Goal: Information Seeking & Learning: Find specific fact

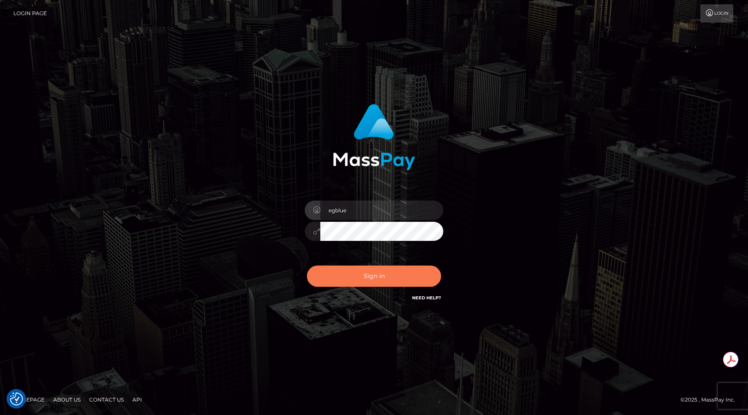
click at [376, 280] on button "Sign in" at bounding box center [374, 275] width 134 height 21
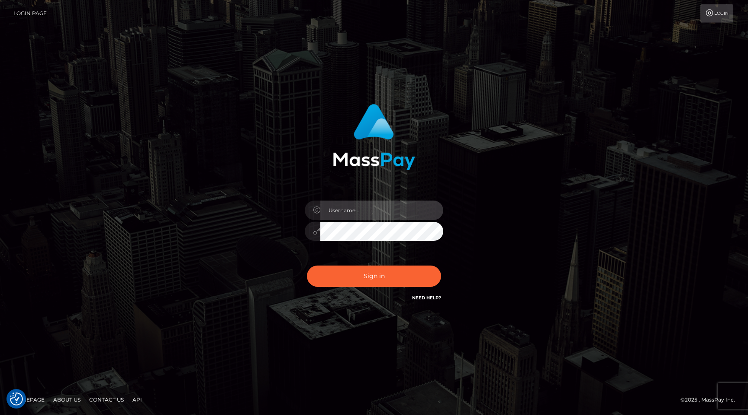
type input "egblue"
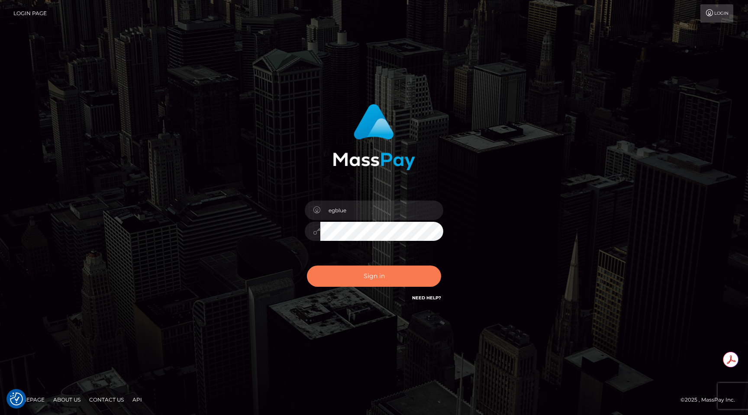
click at [376, 280] on button "Sign in" at bounding box center [374, 275] width 134 height 21
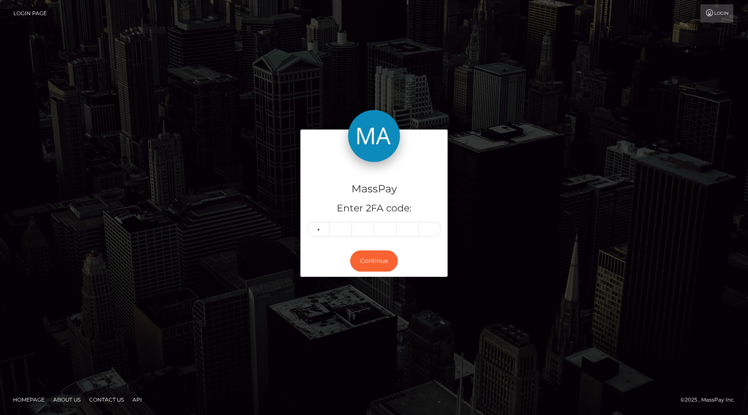
type input "6"
type input "3"
type input "6"
type input "5"
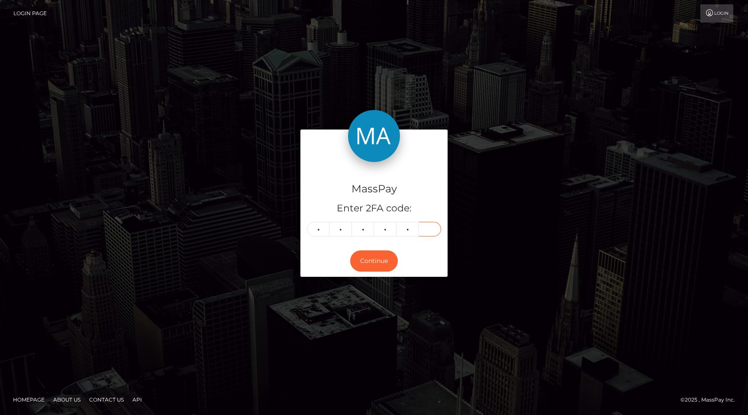
type input "3"
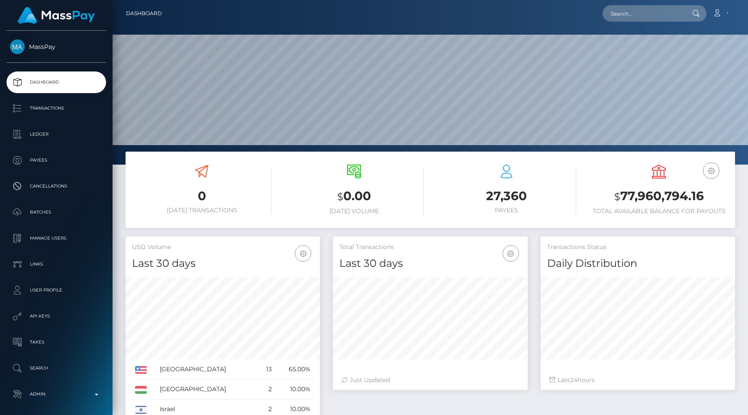
scroll to position [153, 194]
click at [672, 8] on input "text" at bounding box center [642, 13] width 81 height 16
paste input "93de4dd7-e603-11ef-96a2-06b8f39c6781"
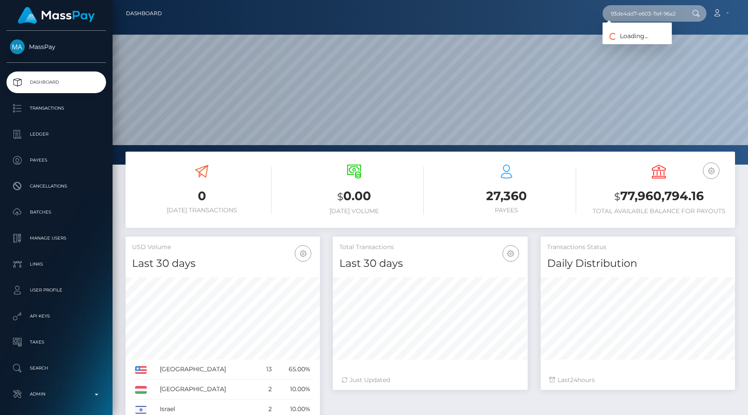
scroll to position [0, 43]
type input "93de4dd7-e603-11ef-96a2-06b8f39c6781"
click at [645, 42] on link "ZACKERY S WARD" at bounding box center [636, 45] width 69 height 16
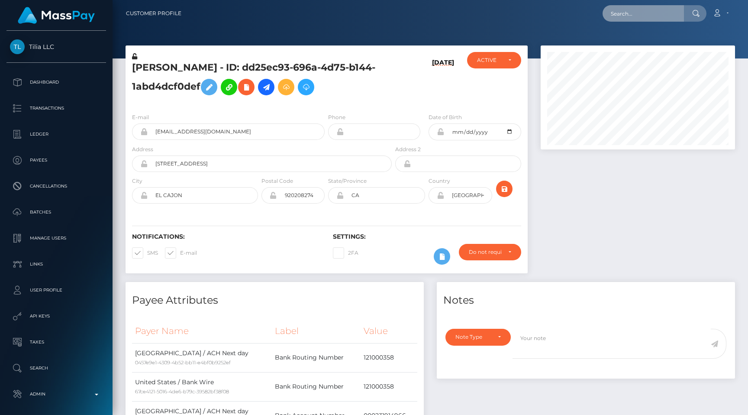
click at [644, 21] on input "text" at bounding box center [642, 13] width 81 height 16
paste input "pout_cRNL9jLtr4Nz4"
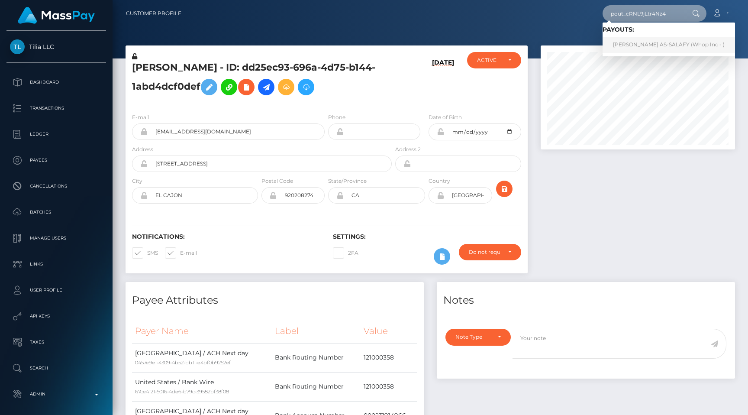
type input "pout_cRNL9jLtr4Nz4"
click at [644, 44] on link "FATIMAH ABDULMALIK AS-SALAFY (Whop Inc - )" at bounding box center [668, 45] width 132 height 16
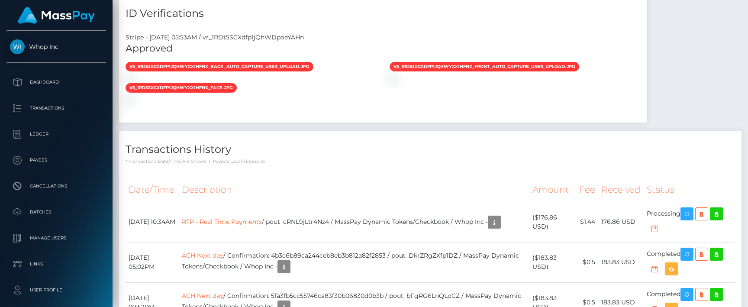
scroll to position [693, 0]
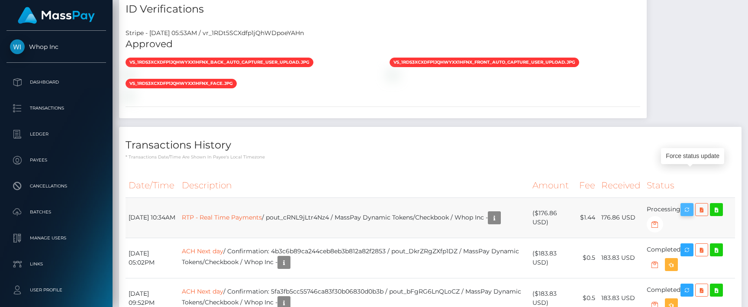
click at [691, 204] on icon "button" at bounding box center [687, 209] width 10 height 11
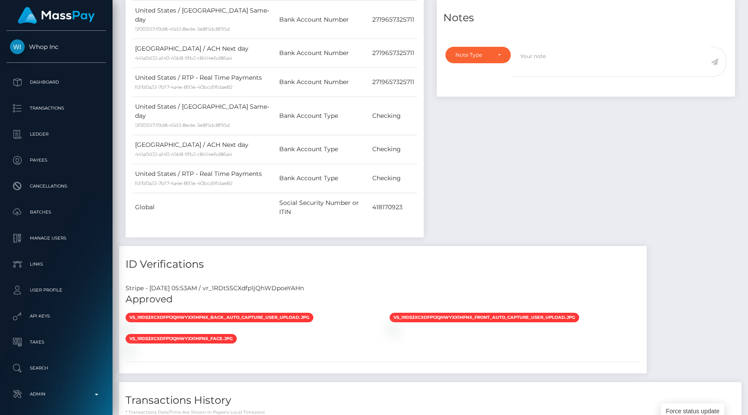
scroll to position [550, 0]
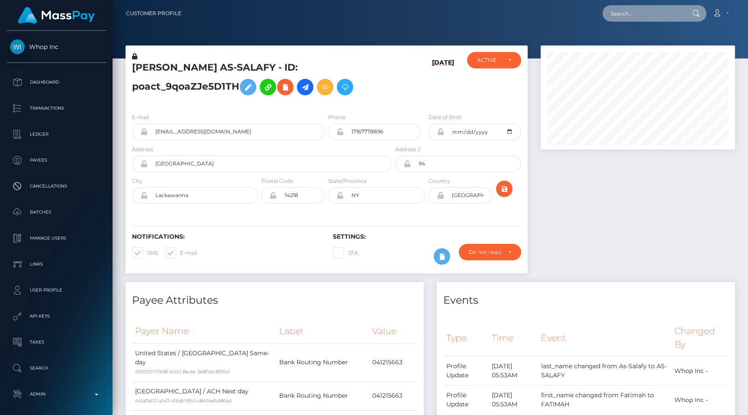
click at [642, 20] on input "text" at bounding box center [642, 13] width 81 height 16
paste input "c0e9d273-0c12-11f0-b24e-02f0d179f5a1"
type input "c0e9d273-0c12-11f0-b24e-02f0d179f5a1"
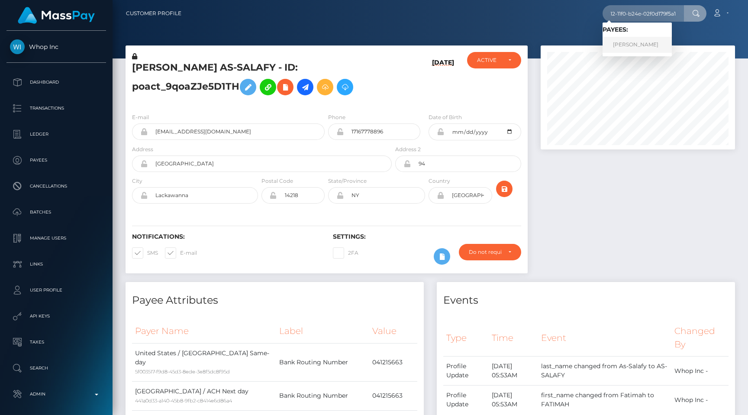
click at [650, 38] on link "CLAUDIA ELENA PETREA" at bounding box center [636, 45] width 69 height 16
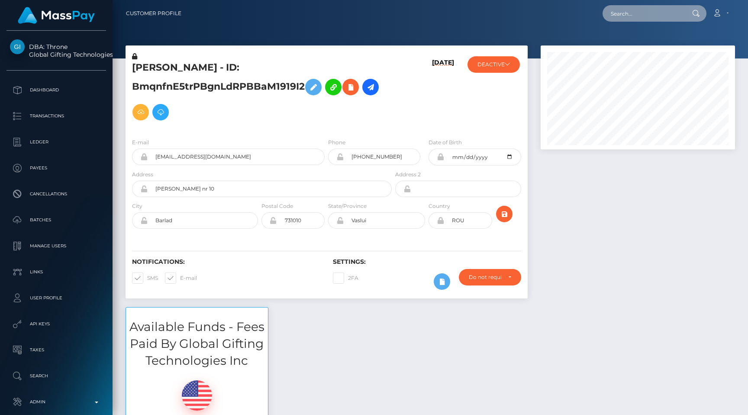
click at [662, 20] on input "text" at bounding box center [642, 13] width 81 height 16
paste input "2bf5db40-8f22-11ef-a6af-0647902b6ff9"
type input "2bf5db40-8f22-11ef-a6af-0647902b6ff9"
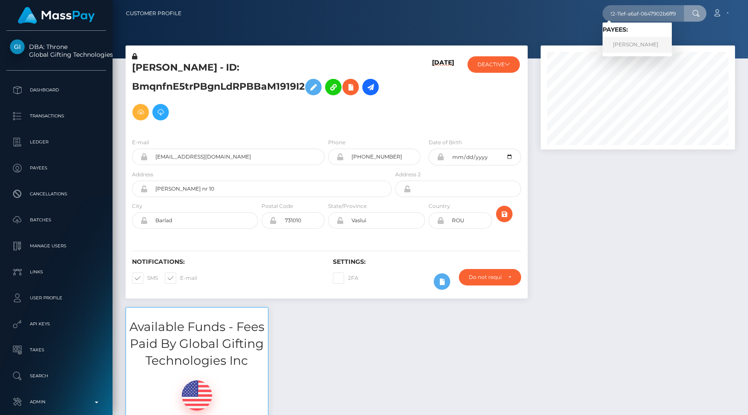
scroll to position [0, 0]
click at [591, 196] on div at bounding box center [637, 175] width 207 height 261
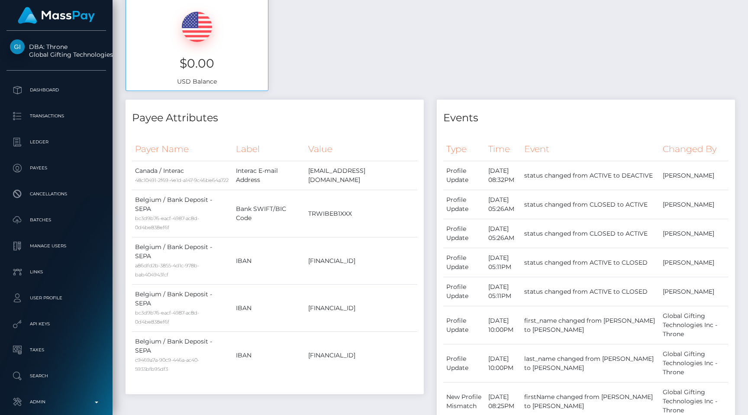
scroll to position [268, 0]
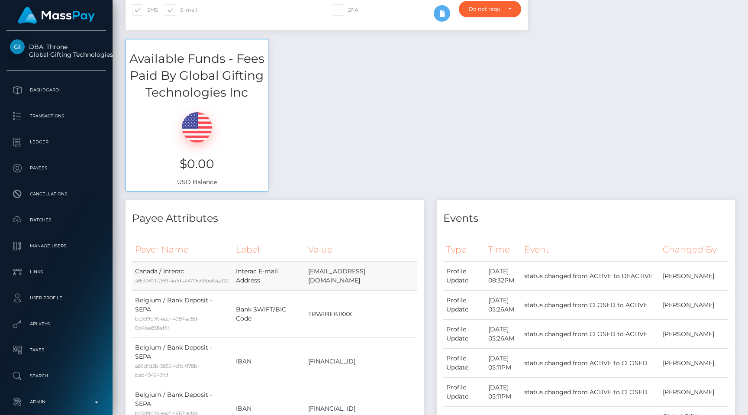
drag, startPoint x: 409, startPoint y: 278, endPoint x: 336, endPoint y: 278, distance: 73.1
click at [336, 278] on td "peonyfong7@gmail.com" at bounding box center [361, 275] width 112 height 29
drag, startPoint x: 332, startPoint y: 278, endPoint x: 409, endPoint y: 278, distance: 77.0
click at [409, 278] on td "peonyfong7@gmail.com" at bounding box center [361, 275] width 112 height 29
copy td "peonyfong7@gmail.com"
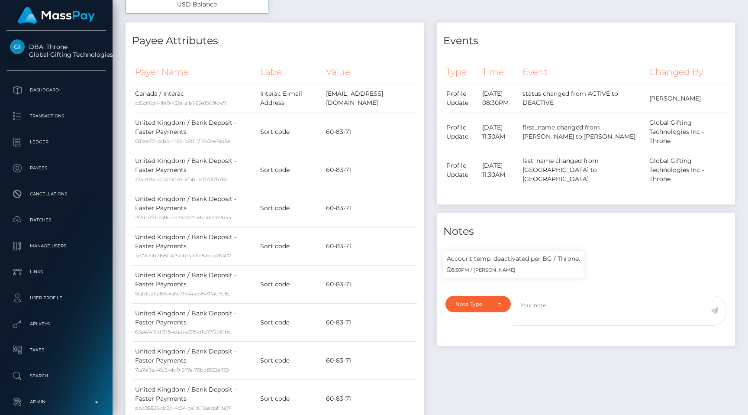
scroll to position [444, 0]
